Goal: Navigation & Orientation: Find specific page/section

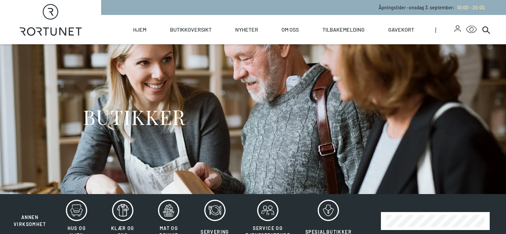
click at [211, 33] on link "Butikkoversikt" at bounding box center [191, 29] width 42 height 29
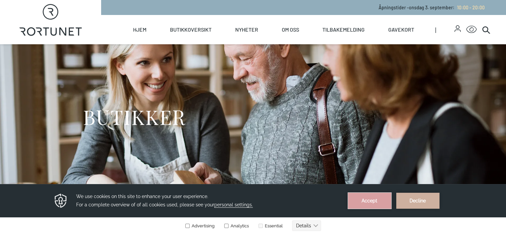
click at [364, 196] on button "Accept" at bounding box center [369, 201] width 43 height 16
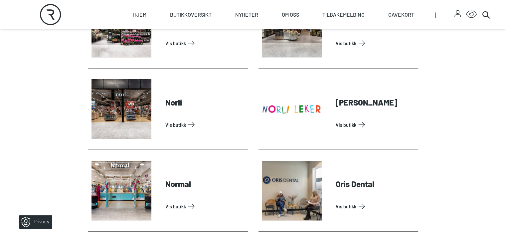
scroll to position [1361, 0]
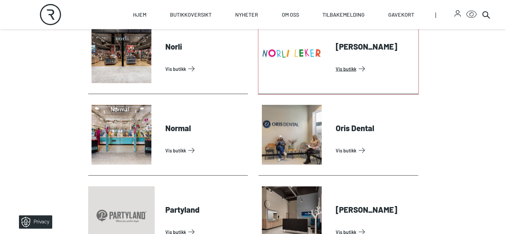
click at [336, 68] on link "Vis butikk" at bounding box center [376, 69] width 80 height 11
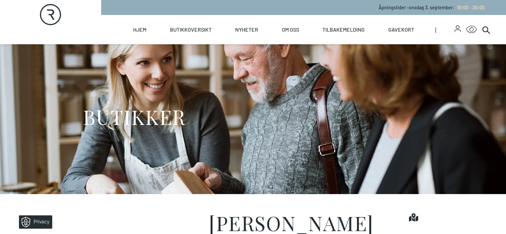
scroll to position [517, 0]
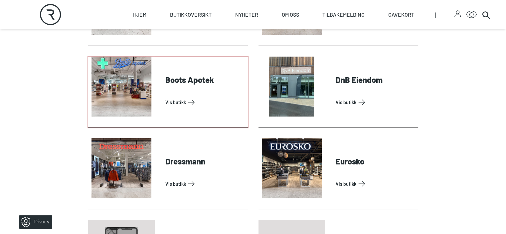
click at [165, 108] on link "Vis butikk" at bounding box center [205, 102] width 80 height 11
